Goal: Task Accomplishment & Management: Manage account settings

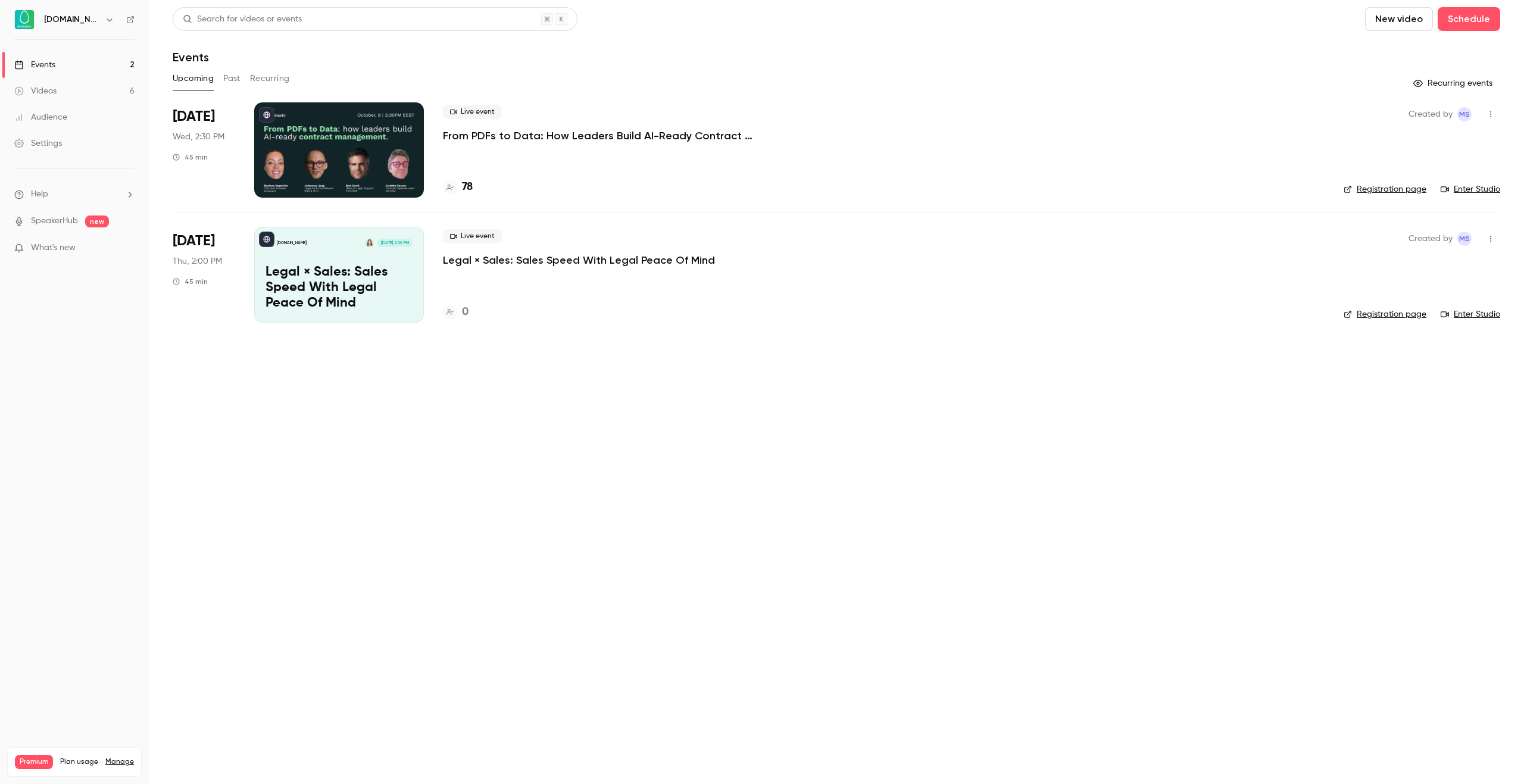
click at [534, 141] on p "From PDFs to Data: How Leaders Build AI-Ready Contract Management." at bounding box center [621, 136] width 357 height 14
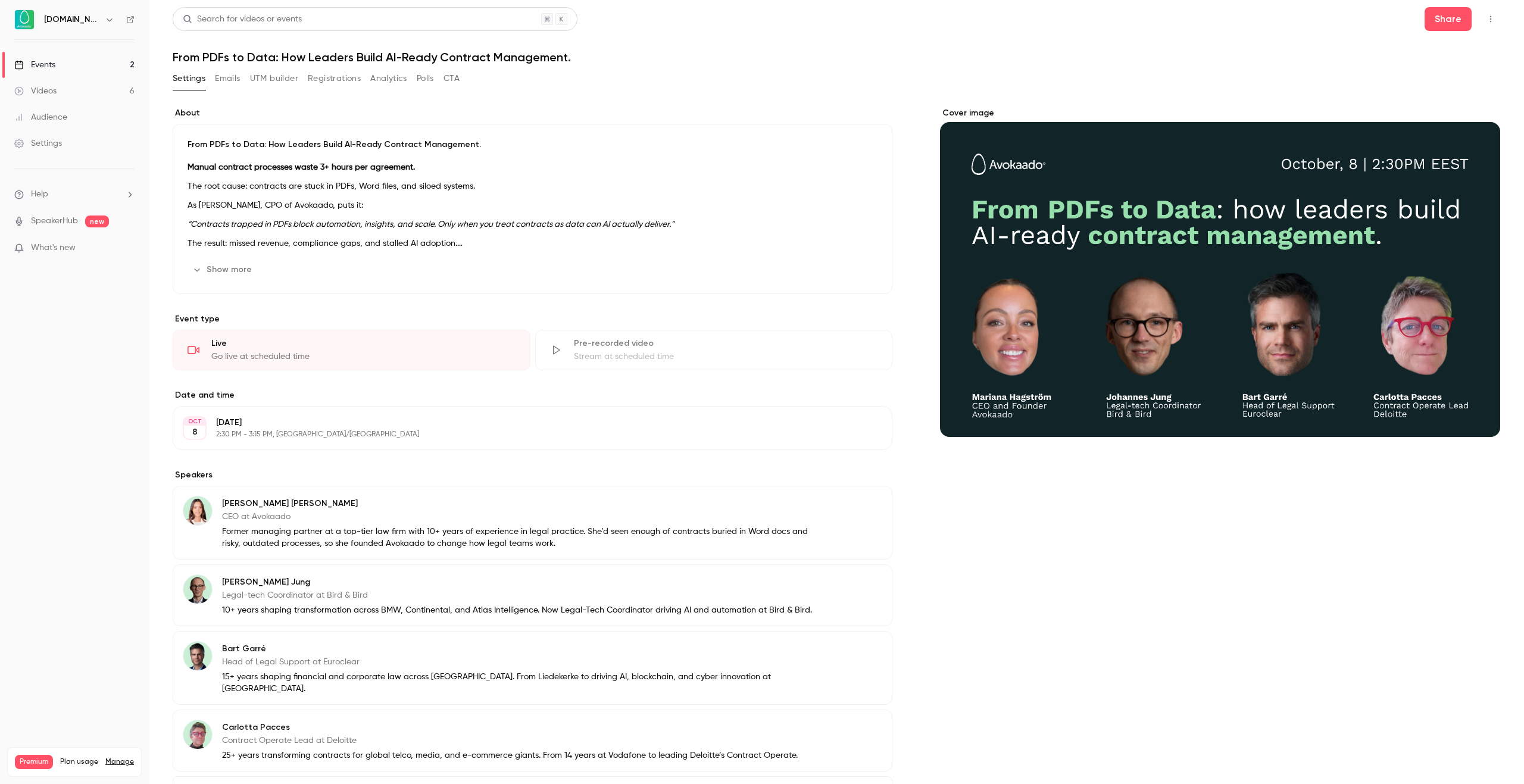
click at [285, 103] on div "About From PDFs to Data: How Leaders Build AI-Ready Contract Management. Manual…" at bounding box center [836, 492] width 1328 height 799
click at [321, 86] on button "Registrations" at bounding box center [334, 79] width 53 height 19
